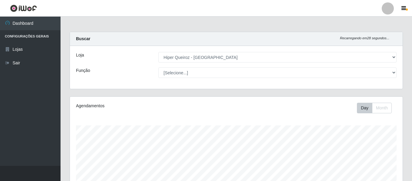
select select "497"
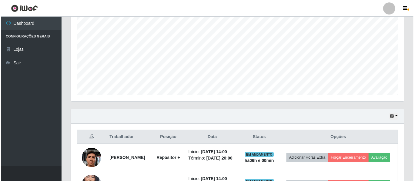
scroll to position [207, 0]
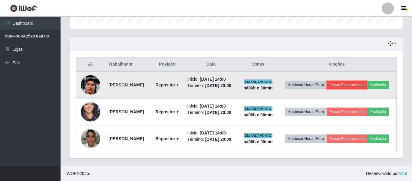
click at [358, 81] on button "Forçar Encerramento" at bounding box center [347, 85] width 41 height 8
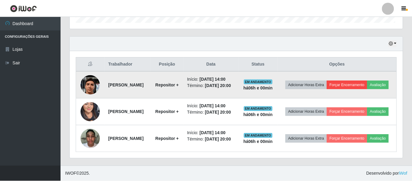
scroll to position [126, 330]
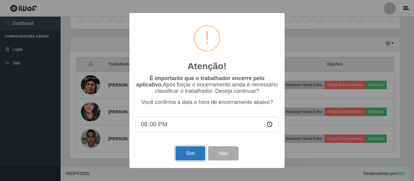
click at [193, 157] on button "Sim" at bounding box center [189, 154] width 29 height 14
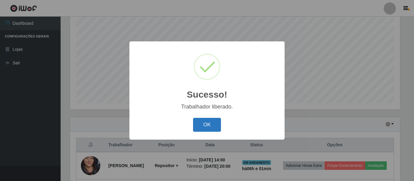
click at [211, 124] on button "OK" at bounding box center [207, 125] width 28 height 14
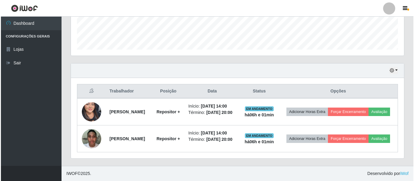
scroll to position [176, 0]
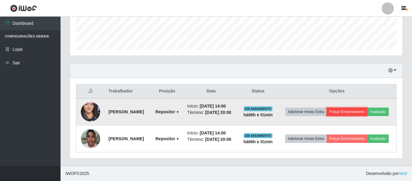
click at [367, 108] on button "Forçar Encerramento" at bounding box center [347, 112] width 41 height 8
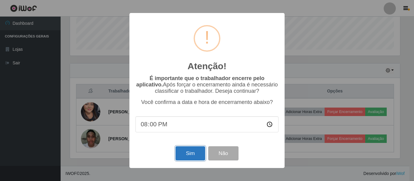
click at [182, 158] on button "Sim" at bounding box center [189, 154] width 29 height 14
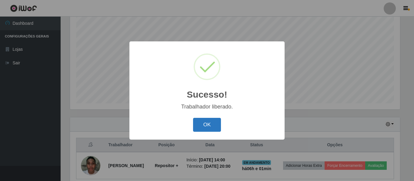
click at [214, 125] on button "OK" at bounding box center [207, 125] width 28 height 14
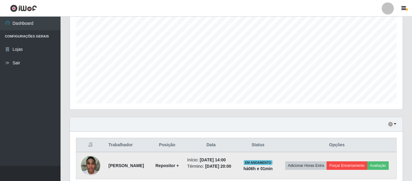
scroll to position [140, 0]
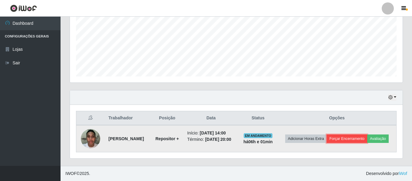
click at [354, 140] on button "Forçar Encerramento" at bounding box center [347, 139] width 41 height 8
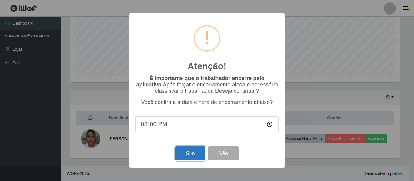
click at [184, 161] on button "Sim" at bounding box center [189, 154] width 29 height 14
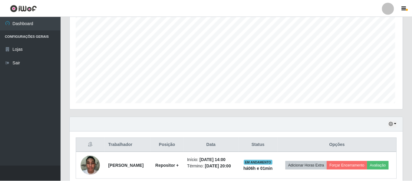
scroll to position [0, 0]
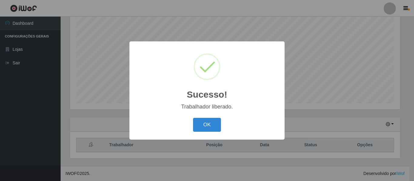
click at [193, 118] on button "OK" at bounding box center [207, 125] width 28 height 14
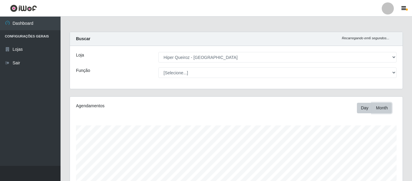
click at [384, 108] on button "Month" at bounding box center [382, 108] width 20 height 11
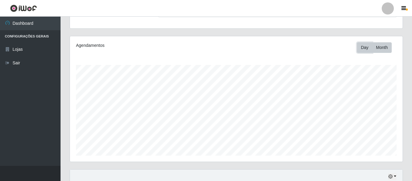
click at [367, 44] on button "Day" at bounding box center [364, 47] width 15 height 11
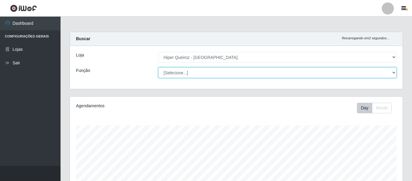
click at [347, 77] on select "[Selecione...] Embalador Embalador + Embalador ++ Repositor Repositor + Reposit…" at bounding box center [277, 73] width 238 height 11
click at [341, 75] on select "[Selecione...] Embalador Embalador + Embalador ++ Repositor Repositor + Reposit…" at bounding box center [277, 73] width 238 height 11
click at [268, 76] on select "[Selecione...] Embalador Embalador + Embalador ++ Repositor Repositor + Reposit…" at bounding box center [277, 73] width 238 height 11
click at [158, 68] on select "[Selecione...] Embalador Embalador + Embalador ++ Repositor Repositor + Reposit…" at bounding box center [277, 73] width 238 height 11
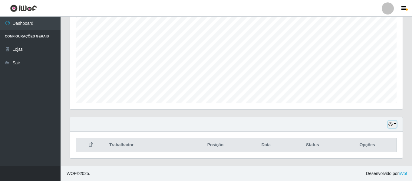
click at [394, 122] on button "button" at bounding box center [392, 124] width 8 height 7
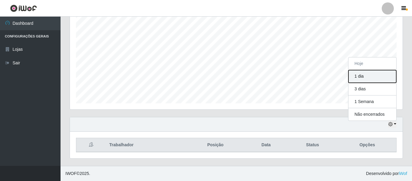
click at [370, 79] on button "1 dia" at bounding box center [373, 76] width 48 height 13
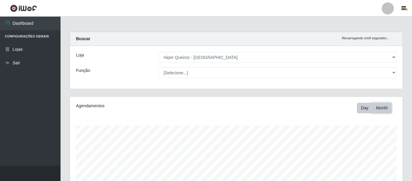
click at [385, 107] on button "Month" at bounding box center [382, 108] width 20 height 11
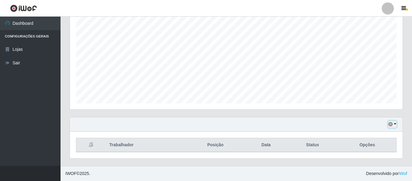
click at [392, 127] on icon "button" at bounding box center [391, 124] width 4 height 4
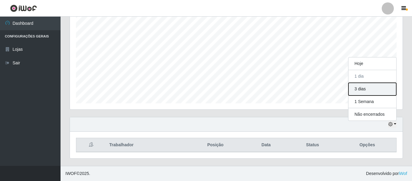
click at [374, 93] on button "3 dias" at bounding box center [373, 89] width 48 height 13
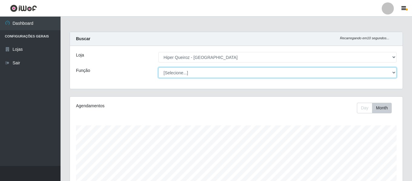
click at [286, 76] on select "[Selecione...] Embalador Embalador + Embalador ++ Repositor Repositor + Reposit…" at bounding box center [277, 73] width 238 height 11
click at [158, 68] on select "[Selecione...] Embalador Embalador + Embalador ++ Repositor Repositor + Reposit…" at bounding box center [277, 73] width 238 height 11
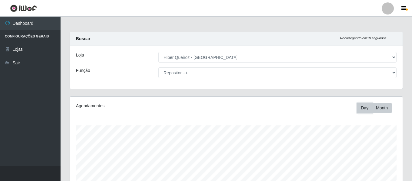
click at [367, 104] on button "Day" at bounding box center [364, 108] width 15 height 11
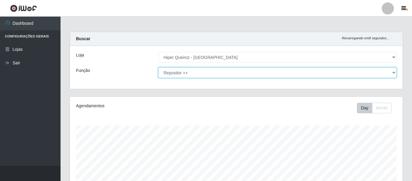
click at [270, 69] on select "[Selecione...] Embalador Embalador + Embalador ++ Repositor Repositor + Reposit…" at bounding box center [277, 73] width 238 height 11
click at [158, 68] on select "[Selecione...] Embalador Embalador + Embalador ++ Repositor Repositor + Reposit…" at bounding box center [277, 73] width 238 height 11
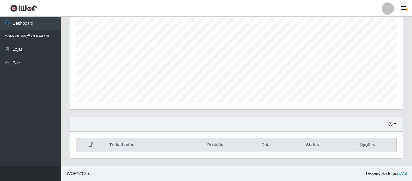
click at [401, 123] on div "Hoje 1 dia 3 dias 1 Semana Não encerrados" at bounding box center [236, 124] width 333 height 15
click at [394, 126] on button "button" at bounding box center [392, 124] width 8 height 7
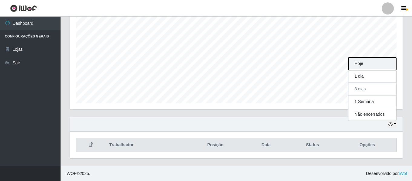
click at [376, 66] on button "Hoje" at bounding box center [373, 64] width 48 height 13
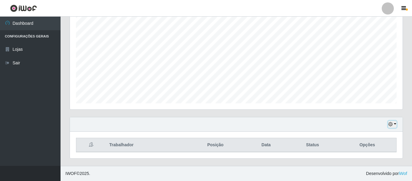
click at [392, 126] on icon "button" at bounding box center [391, 124] width 4 height 4
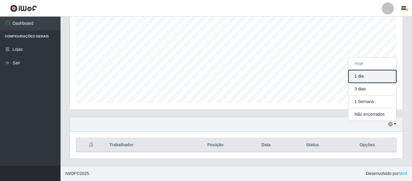
click at [373, 78] on button "1 dia" at bounding box center [373, 76] width 48 height 13
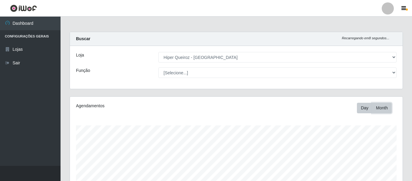
click at [377, 111] on button "Month" at bounding box center [382, 108] width 20 height 11
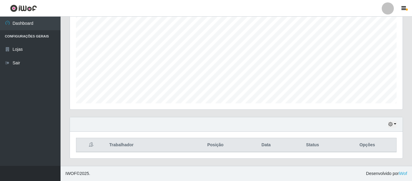
drag, startPoint x: 395, startPoint y: 129, endPoint x: 392, endPoint y: 126, distance: 4.5
click at [393, 128] on div "Hoje 1 dia 3 dias 1 Semana Não encerrados" at bounding box center [236, 124] width 333 height 15
click at [392, 124] on icon "button" at bounding box center [391, 124] width 4 height 4
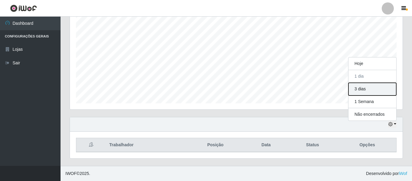
click at [372, 90] on button "3 dias" at bounding box center [373, 89] width 48 height 13
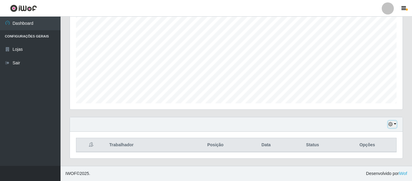
click at [394, 126] on button "button" at bounding box center [392, 124] width 8 height 7
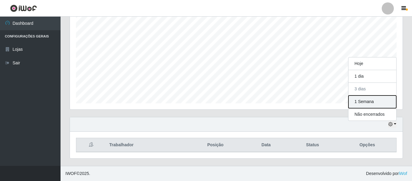
click at [378, 105] on button "1 Semana" at bounding box center [373, 102] width 48 height 13
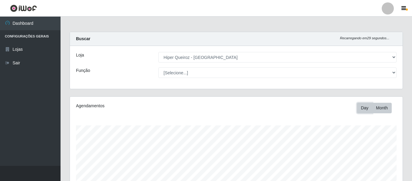
click at [362, 107] on button "Day" at bounding box center [364, 108] width 15 height 11
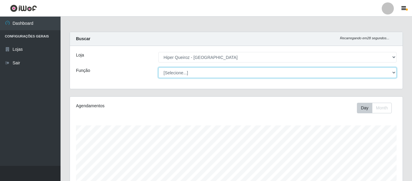
click at [320, 76] on select "[Selecione...] Embalador Embalador + Embalador ++ Repositor Repositor + Reposit…" at bounding box center [277, 73] width 238 height 11
click at [158, 68] on select "[Selecione...] Embalador Embalador + Embalador ++ Repositor Repositor + Reposit…" at bounding box center [277, 73] width 238 height 11
click at [233, 77] on select "[Selecione...] Embalador Embalador + Embalador ++ Repositor Repositor + Reposit…" at bounding box center [277, 73] width 238 height 11
click at [158, 68] on select "[Selecione...] Embalador Embalador + Embalador ++ Repositor Repositor + Reposit…" at bounding box center [277, 73] width 238 height 11
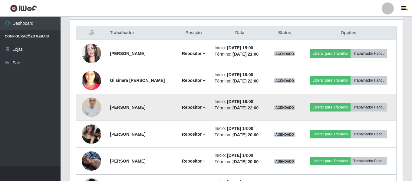
scroll to position [244, 0]
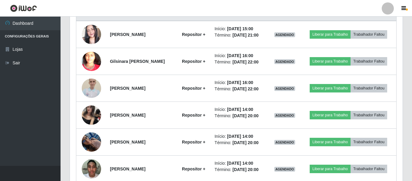
click at [222, 9] on header "Perfil Alterar Senha Sair" at bounding box center [206, 8] width 412 height 17
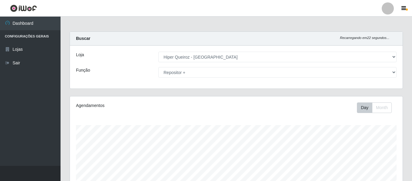
scroll to position [0, 0]
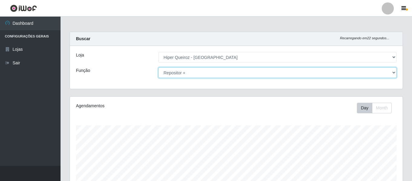
click at [276, 71] on select "[Selecione...] Embalador Embalador + Embalador ++ Repositor Repositor + Reposit…" at bounding box center [277, 73] width 238 height 11
click at [158, 68] on select "[Selecione...] Embalador Embalador + Embalador ++ Repositor Repositor + Reposit…" at bounding box center [277, 73] width 238 height 11
click at [223, 71] on select "[Selecione...] Embalador Embalador + Embalador ++ Repositor Repositor + Reposit…" at bounding box center [277, 73] width 238 height 11
click at [211, 76] on select "[Selecione...] Embalador Embalador + Embalador ++ Repositor Repositor + Reposit…" at bounding box center [277, 73] width 238 height 11
select select "24"
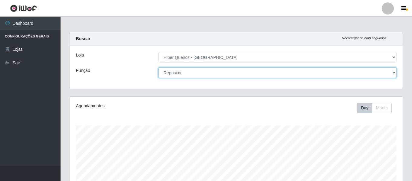
click at [158, 68] on select "[Selecione...] Embalador Embalador + Embalador ++ Repositor Repositor + Reposit…" at bounding box center [277, 73] width 238 height 11
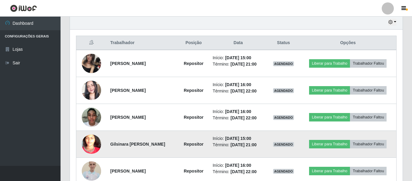
scroll to position [214, 0]
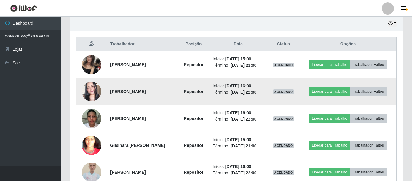
click at [225, 78] on td "Início: [DATE] 16:00 Término: [DATE] 22:00" at bounding box center [238, 91] width 58 height 27
